Goal: Task Accomplishment & Management: Use online tool/utility

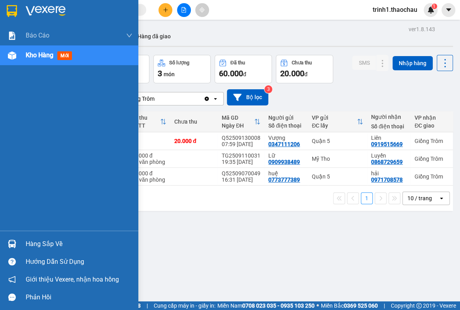
click at [53, 242] on div "Hàng sắp về" at bounding box center [79, 244] width 107 height 12
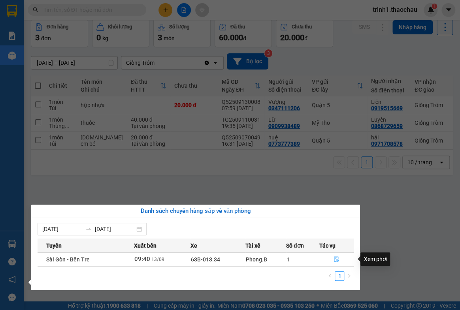
click at [338, 258] on icon "file-done" at bounding box center [336, 259] width 5 height 6
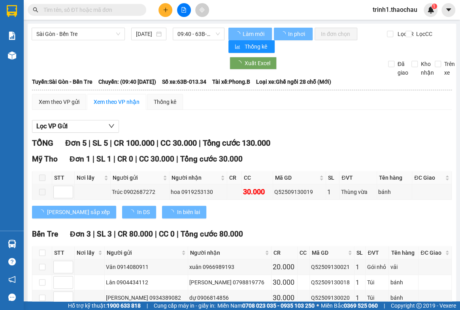
scroll to position [119, 0]
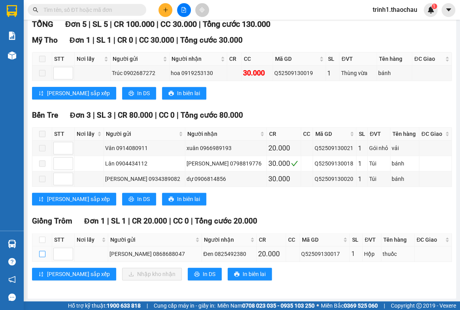
click at [44, 251] on input "checkbox" at bounding box center [42, 254] width 6 height 6
checkbox input "true"
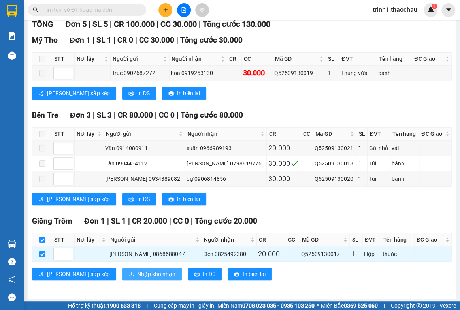
click at [137, 272] on span "Nhập kho nhận" at bounding box center [156, 274] width 38 height 9
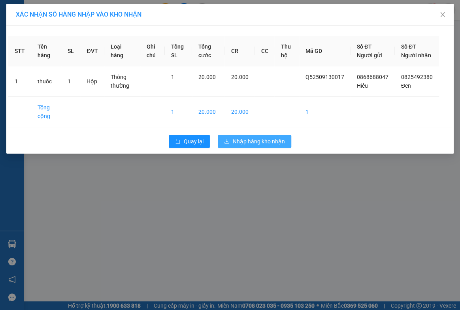
click at [250, 146] on span "Nhập hàng kho nhận" at bounding box center [259, 141] width 52 height 9
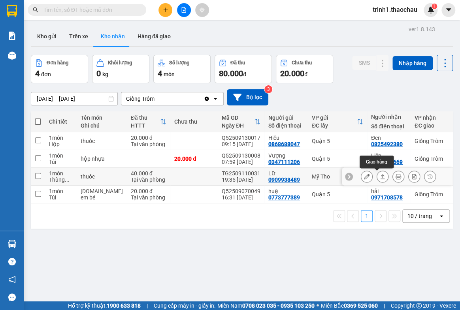
click at [380, 177] on icon at bounding box center [383, 177] width 6 height 6
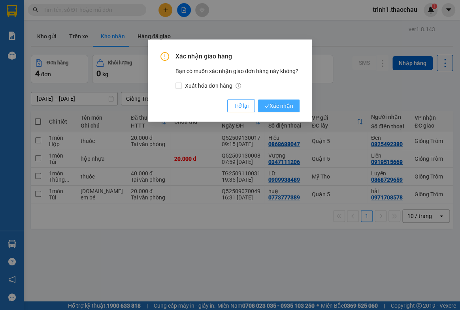
click at [284, 107] on span "Xác nhận" at bounding box center [278, 106] width 29 height 9
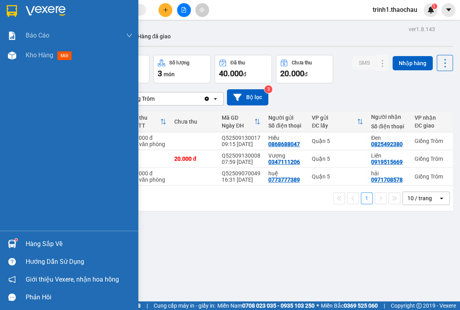
click at [49, 242] on div "Hàng sắp về" at bounding box center [79, 244] width 107 height 12
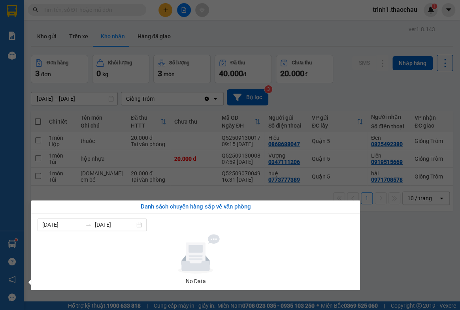
click at [413, 235] on section "Kết quả [PERSON_NAME] ( 10 ) Bộ lọc Mã ĐH Trạng thái Món hàng [PERSON_NAME] [PE…" at bounding box center [230, 155] width 460 height 310
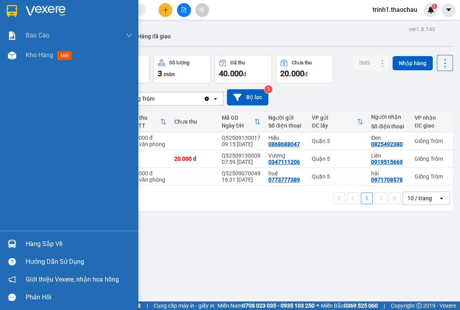
click at [53, 246] on div "Hàng sắp về" at bounding box center [79, 244] width 107 height 12
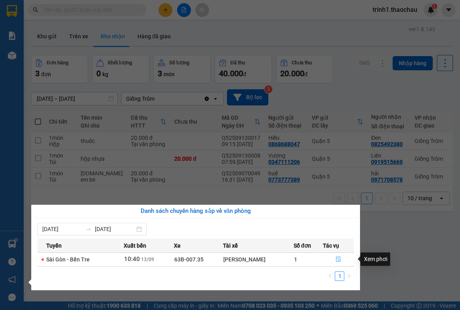
click at [337, 259] on icon "file-done" at bounding box center [339, 259] width 6 height 6
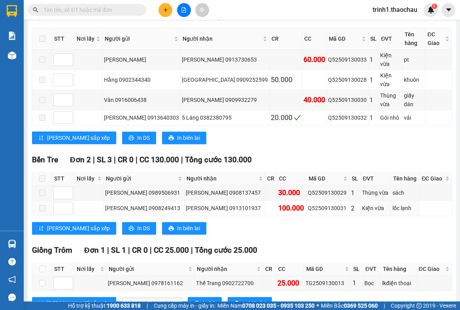
scroll to position [150, 0]
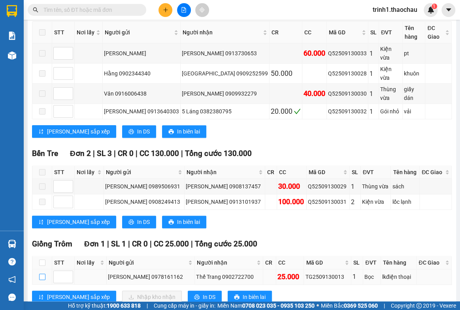
click at [42, 274] on input "checkbox" at bounding box center [42, 277] width 6 height 6
checkbox input "true"
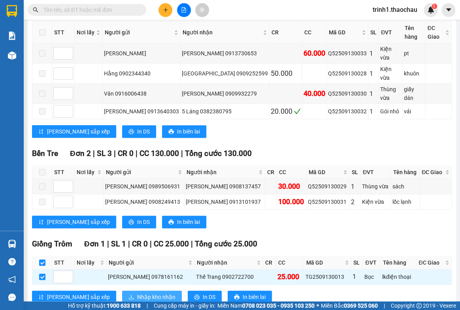
click at [137, 293] on span "Nhập kho nhận" at bounding box center [156, 297] width 38 height 9
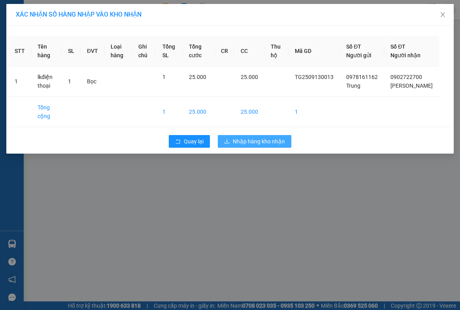
click at [254, 146] on span "Nhập hàng kho nhận" at bounding box center [259, 141] width 52 height 9
